Goal: Entertainment & Leisure: Consume media (video, audio)

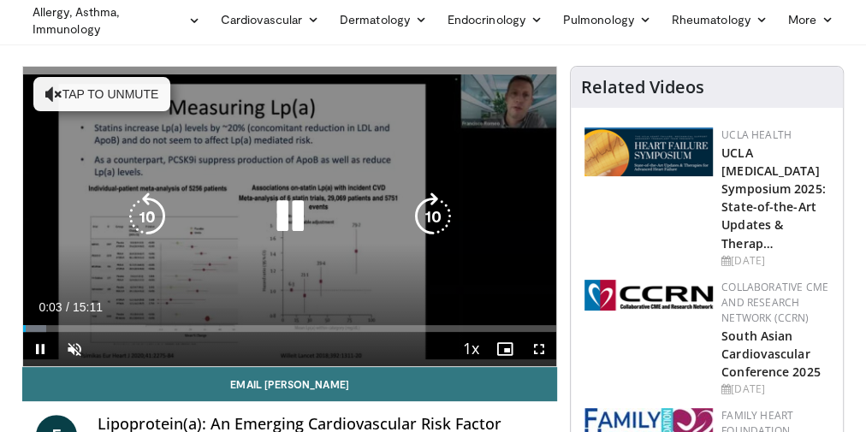
scroll to position [91, 0]
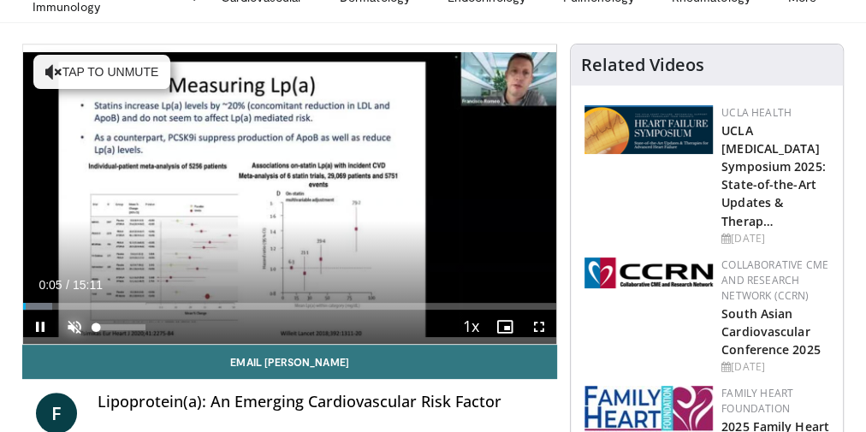
click at [76, 320] on span "Video Player" at bounding box center [74, 327] width 34 height 34
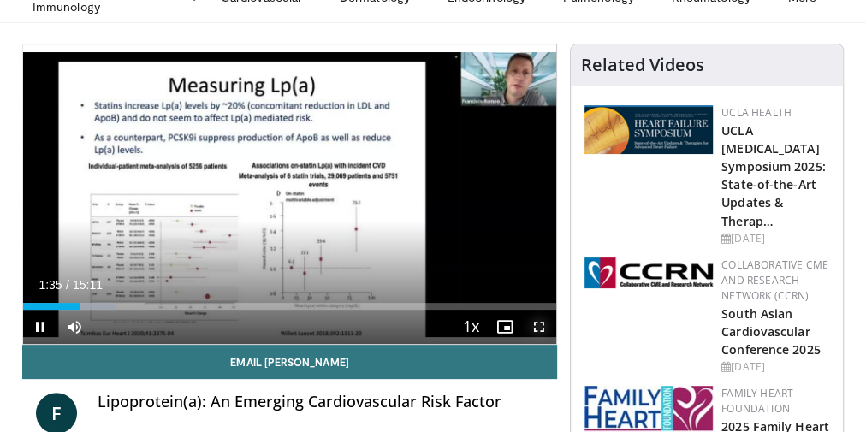
click at [539, 329] on span "Video Player" at bounding box center [539, 327] width 34 height 34
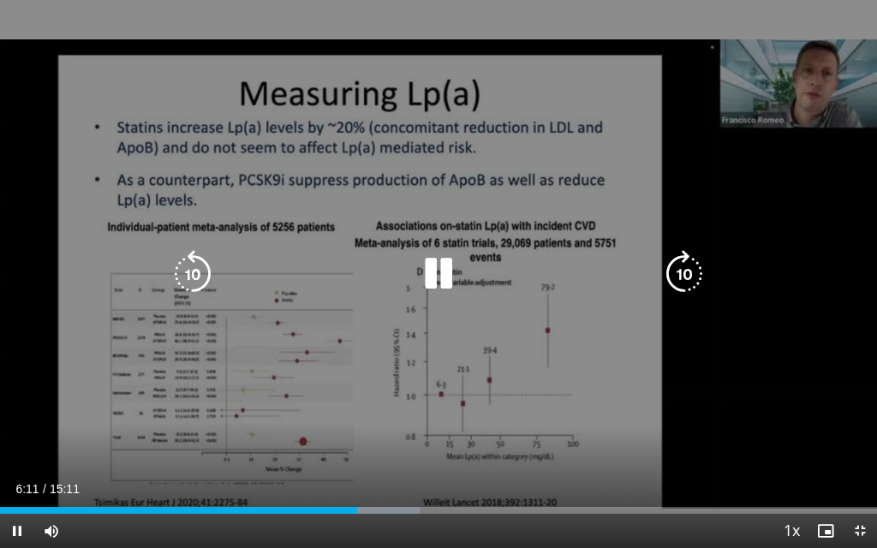
click at [736, 242] on div "10 seconds Tap to unmute" at bounding box center [438, 274] width 877 height 548
click at [443, 270] on icon "Video Player" at bounding box center [438, 274] width 48 height 48
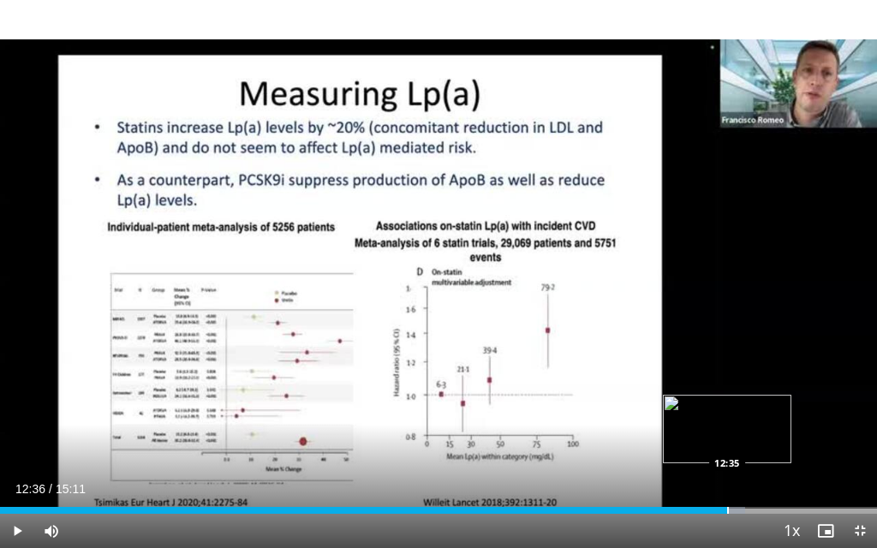
click at [727, 431] on div "Progress Bar" at bounding box center [728, 510] width 2 height 7
click at [758, 431] on div "Progress Bar" at bounding box center [759, 510] width 2 height 7
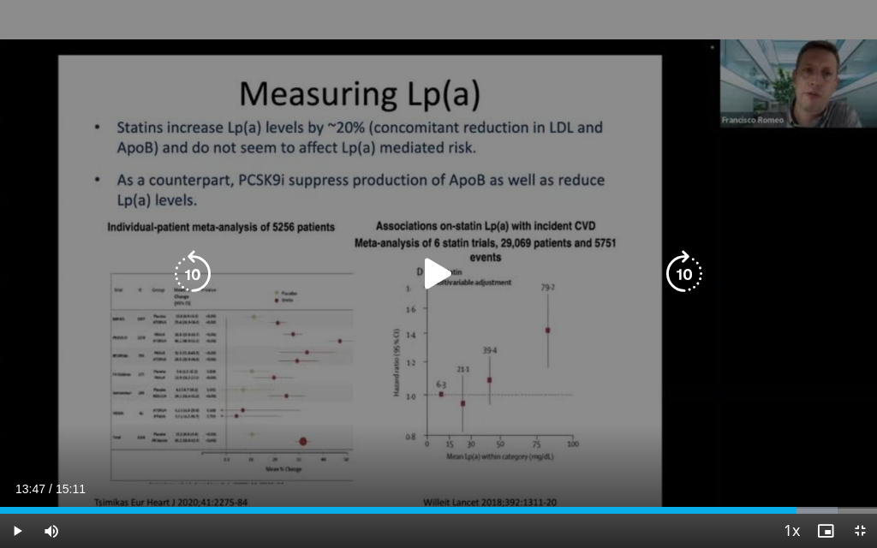
click at [795, 431] on div "Loaded : 95.48% 13:47 13:47" at bounding box center [438, 505] width 877 height 16
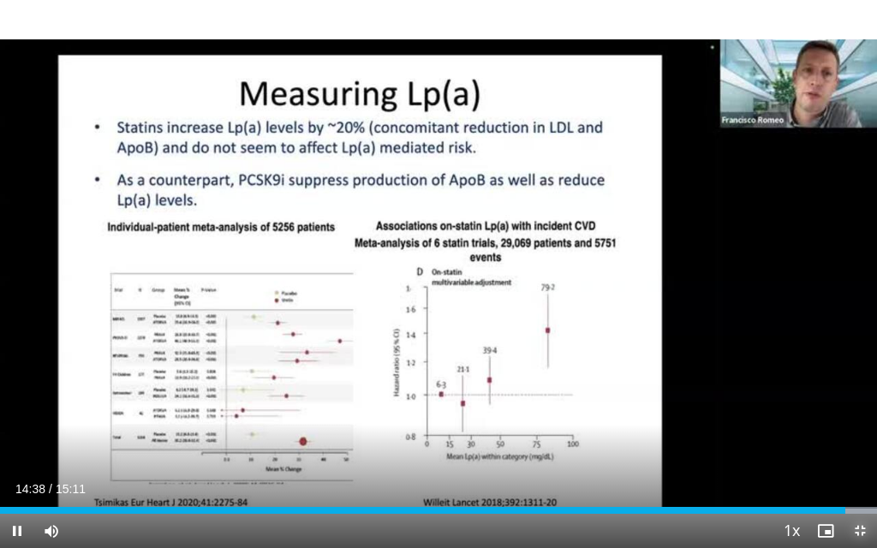
click at [861, 431] on span "Video Player" at bounding box center [859, 531] width 34 height 34
